Goal: Navigation & Orientation: Find specific page/section

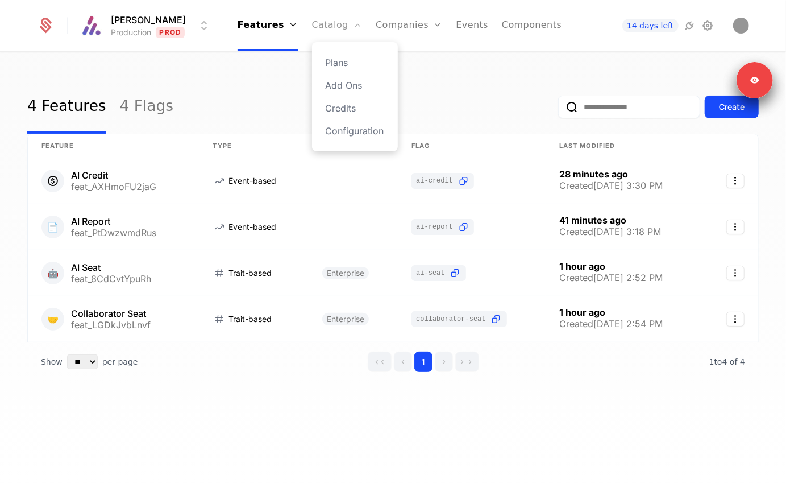
click at [330, 26] on link "Catalog" at bounding box center [337, 25] width 51 height 51
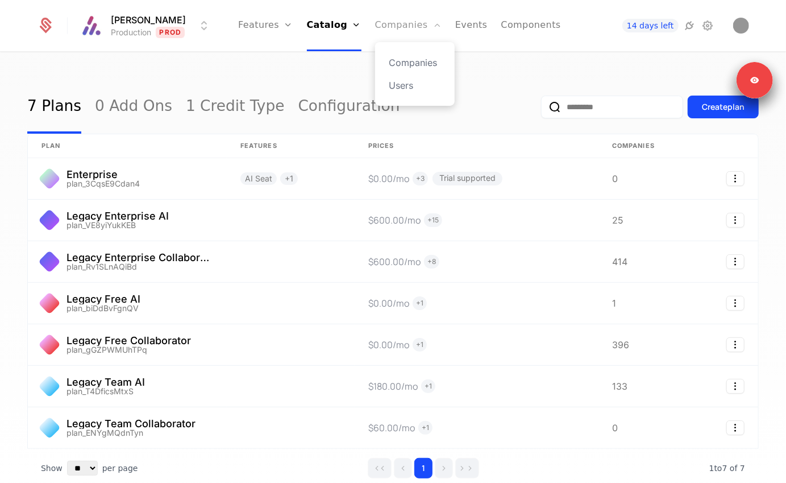
click at [391, 23] on link "Companies" at bounding box center [408, 25] width 67 height 51
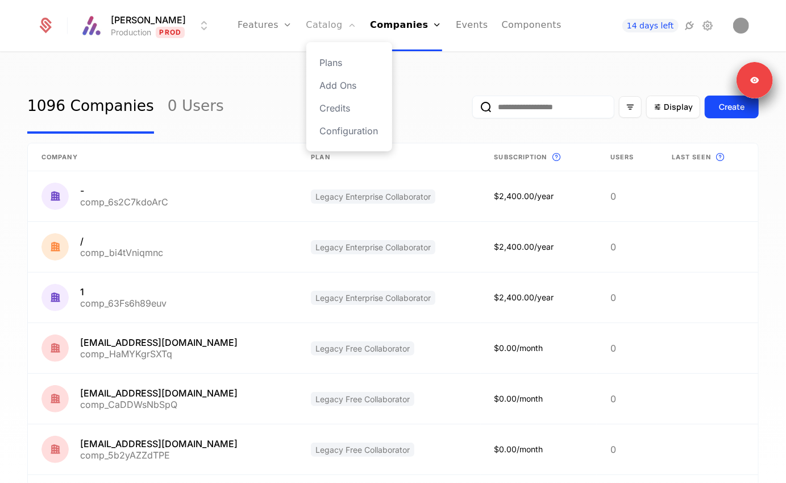
click at [337, 28] on link "Catalog" at bounding box center [331, 25] width 51 height 51
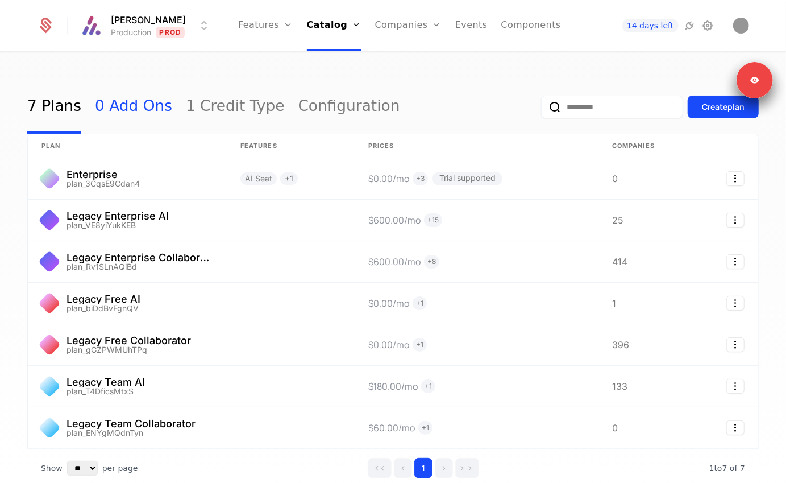
click at [126, 103] on link "0 Add Ons" at bounding box center [133, 106] width 77 height 53
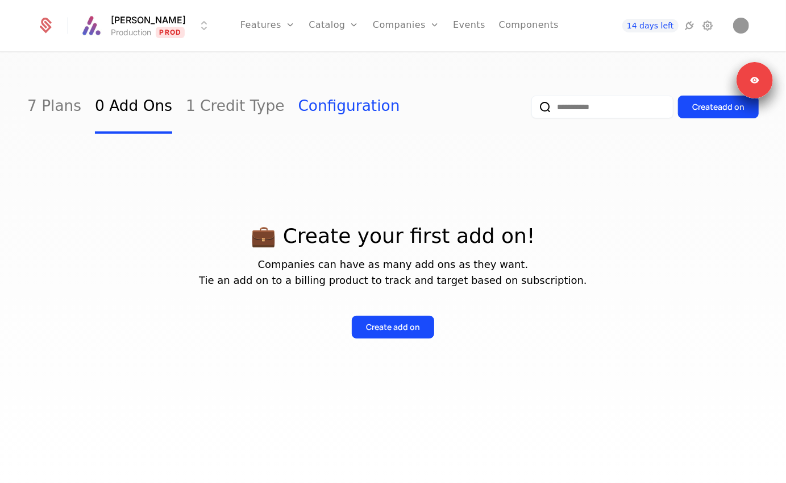
click at [316, 92] on link "Configuration" at bounding box center [350, 106] width 102 height 53
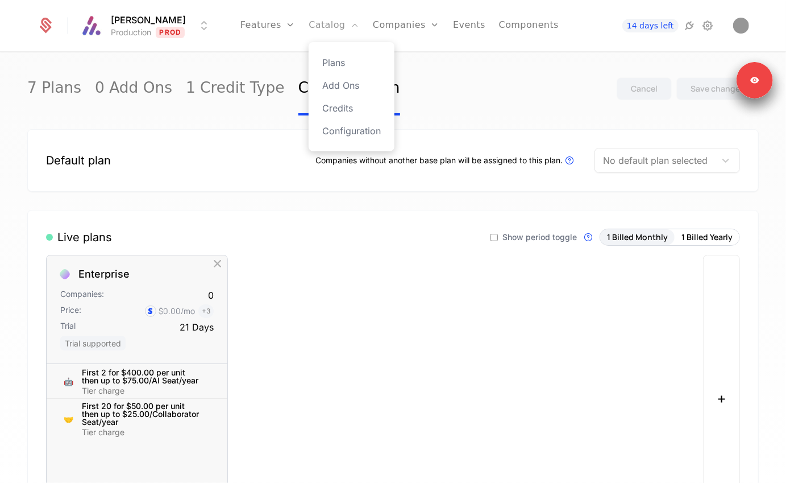
click at [341, 30] on link "Catalog" at bounding box center [334, 25] width 51 height 51
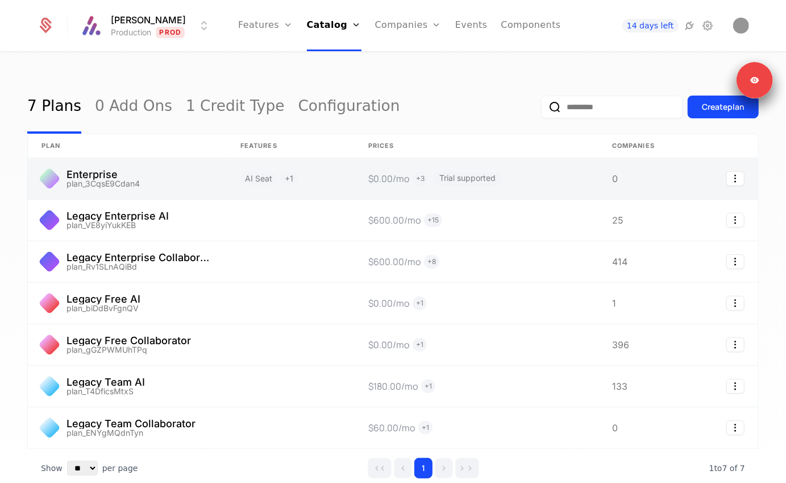
click at [161, 169] on link at bounding box center [127, 178] width 199 height 41
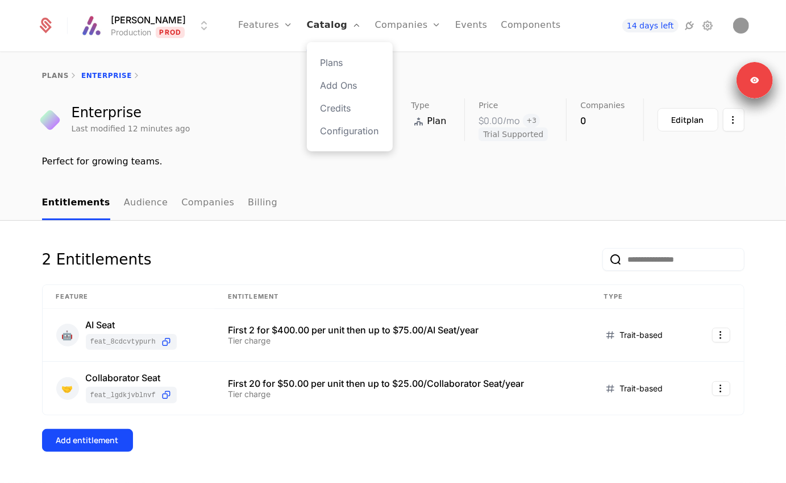
click at [329, 26] on link "Catalog" at bounding box center [334, 25] width 55 height 51
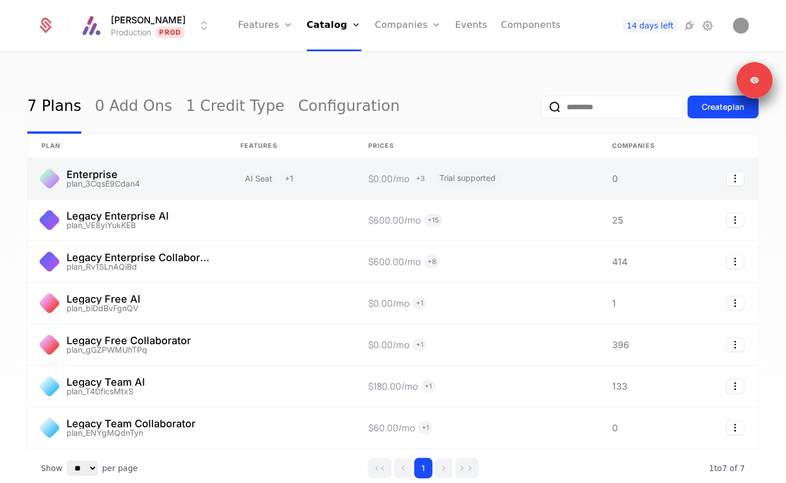
click at [134, 180] on link at bounding box center [127, 178] width 199 height 41
